Goal: Find specific page/section: Find specific page/section

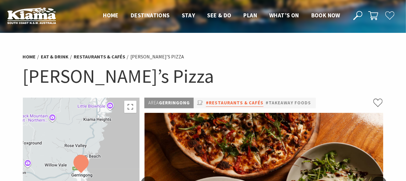
click at [252, 103] on link "#Restaurants & Cafés" at bounding box center [235, 103] width 58 height 8
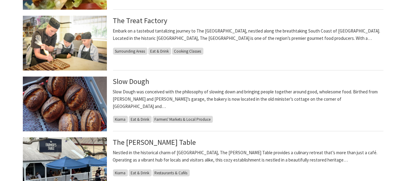
scroll to position [304, 0]
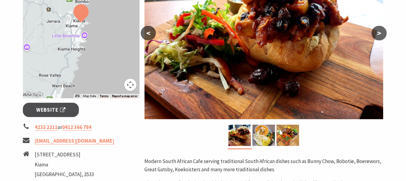
scroll to position [61, 0]
